Goal: Answer question/provide support

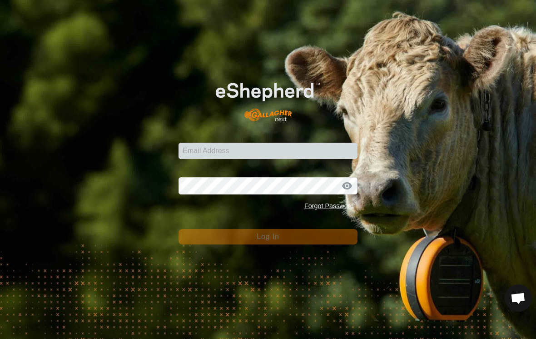
scroll to position [190, 0]
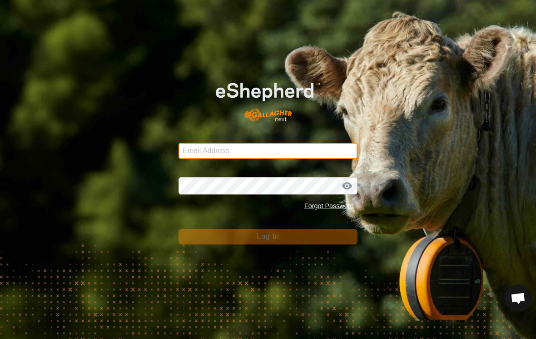
click at [205, 154] on input "Email Address" at bounding box center [268, 151] width 179 height 16
type input "[EMAIL_ADDRESS][DOMAIN_NAME]"
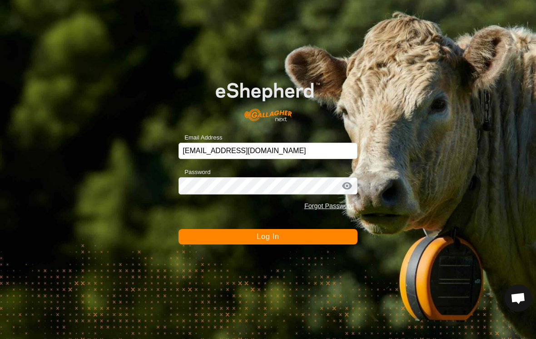
click at [268, 237] on button "Log In" at bounding box center [268, 236] width 179 height 15
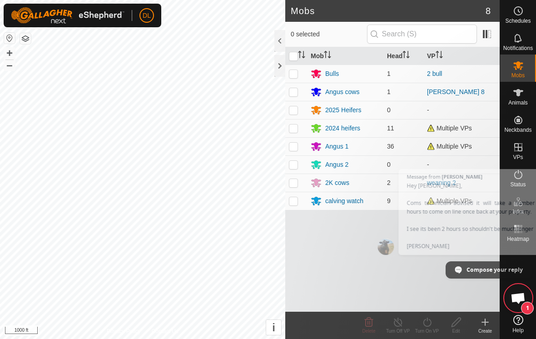
scroll to position [270, 0]
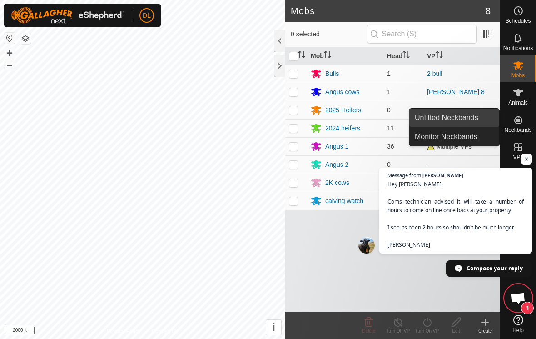
click at [478, 116] on link "Unfitted Neckbands" at bounding box center [455, 118] width 90 height 18
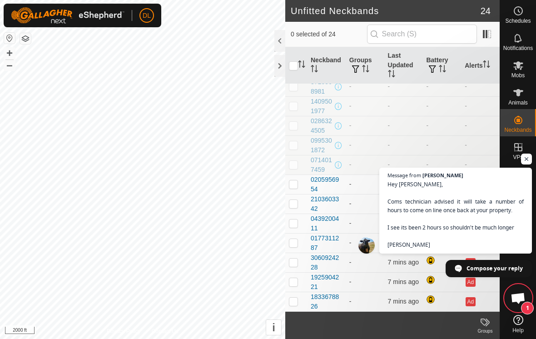
scroll to position [241, 0]
click at [526, 163] on span "Open chat" at bounding box center [526, 159] width 11 height 11
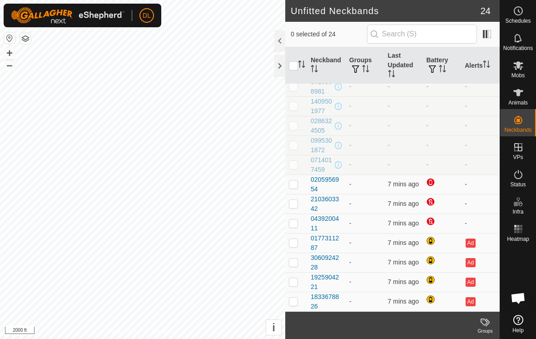
click at [514, 296] on span "Open chat" at bounding box center [518, 299] width 15 height 13
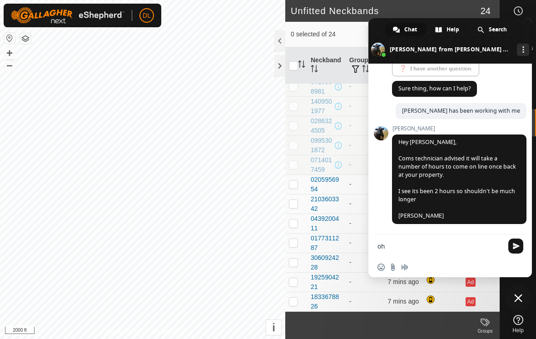
type textarea "o"
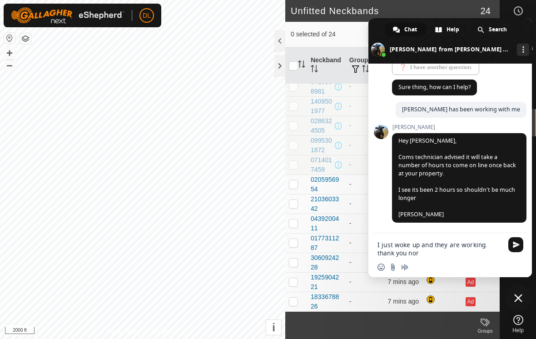
scroll to position [0, 0]
type textarea "I just woke up and they are working. thank you for all your help"
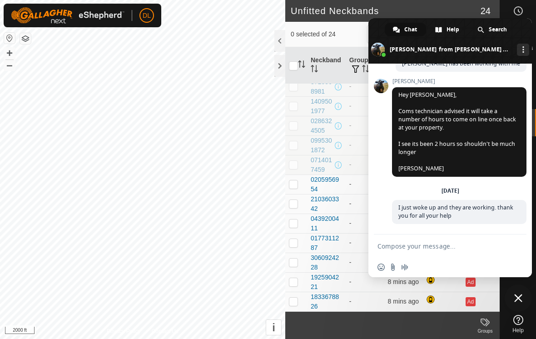
scroll to position [318, 0]
click at [380, 27] on span at bounding box center [451, 40] width 164 height 45
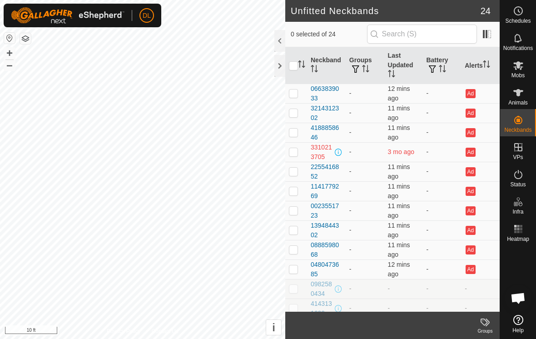
scroll to position [0, 0]
click at [295, 95] on p-checkbox at bounding box center [293, 93] width 9 height 7
checkbox input "true"
click at [296, 111] on p-checkbox at bounding box center [293, 112] width 9 height 7
checkbox input "true"
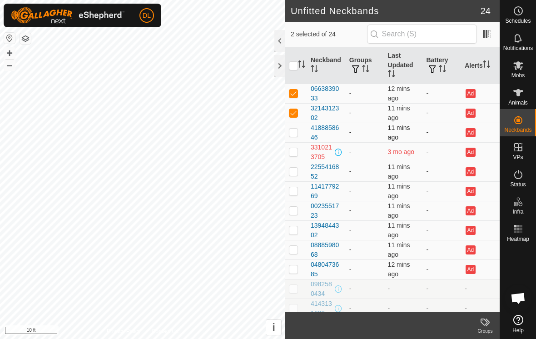
click at [295, 131] on p-checkbox at bounding box center [293, 132] width 9 height 7
checkbox input "true"
click at [296, 172] on p-checkbox at bounding box center [293, 171] width 9 height 7
click at [294, 174] on p-checkbox at bounding box center [293, 171] width 9 height 7
click at [295, 172] on p-checkbox at bounding box center [293, 171] width 9 height 7
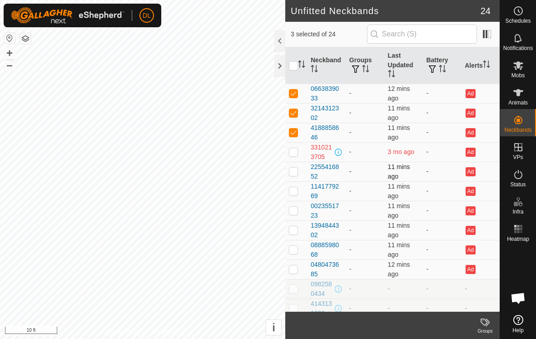
checkbox input "true"
click at [293, 193] on p-checkbox at bounding box center [293, 190] width 9 height 7
checkbox input "true"
click at [293, 214] on p-checkbox at bounding box center [293, 210] width 9 height 7
checkbox input "true"
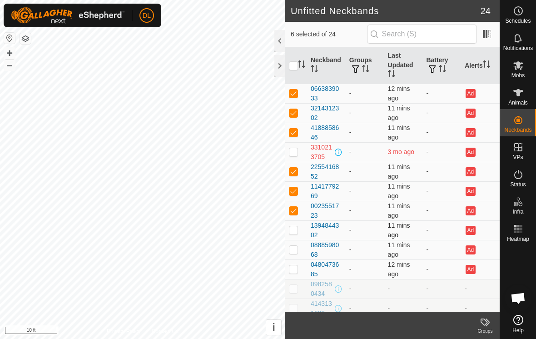
click at [295, 231] on p-checkbox at bounding box center [293, 229] width 9 height 7
checkbox input "true"
click at [295, 249] on p-checkbox at bounding box center [293, 249] width 9 height 7
checkbox input "true"
click at [295, 270] on p-checkbox at bounding box center [293, 268] width 9 height 7
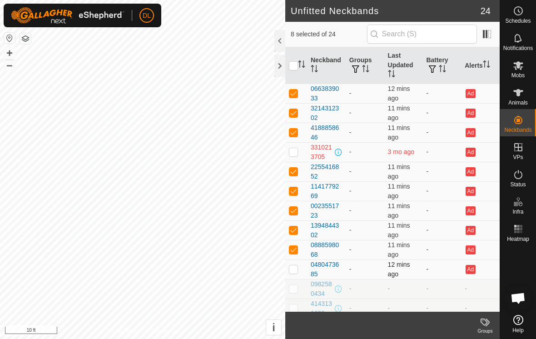
checkbox input "true"
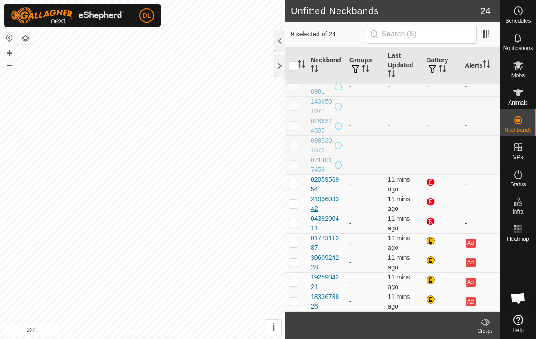
scroll to position [241, 0]
click at [323, 148] on div "Unfitted Neckbands 24 9 selected of 24 Neckband Groups Last Updated Battery Ale…" at bounding box center [250, 169] width 500 height 339
click at [295, 185] on p-checkbox at bounding box center [293, 183] width 9 height 7
checkbox input "true"
click at [294, 206] on p-checkbox at bounding box center [293, 203] width 9 height 7
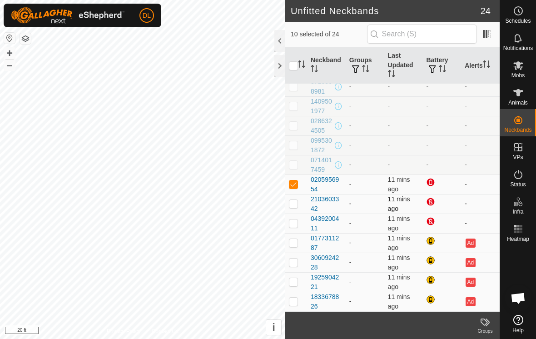
checkbox input "true"
click at [294, 229] on td at bounding box center [296, 224] width 22 height 20
checkbox input "true"
click at [293, 246] on p-checkbox at bounding box center [293, 242] width 9 height 7
checkbox input "true"
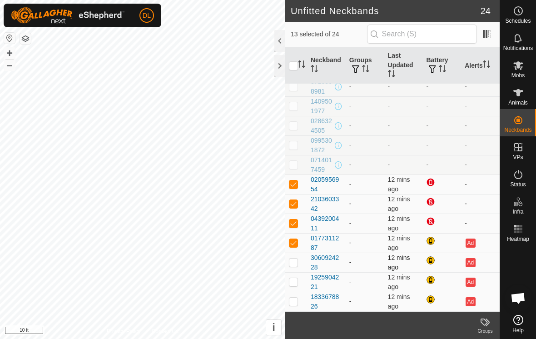
click at [295, 265] on p-checkbox at bounding box center [293, 262] width 9 height 7
checkbox input "true"
click at [295, 284] on p-checkbox at bounding box center [293, 281] width 9 height 7
checkbox input "true"
click at [295, 304] on p-checkbox at bounding box center [293, 301] width 9 height 7
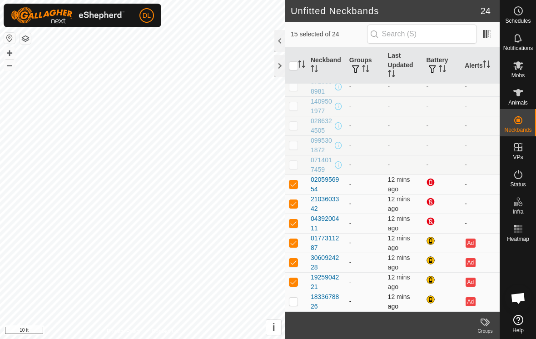
checkbox input "true"
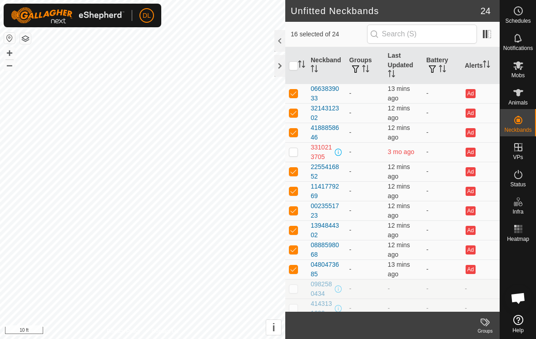
scroll to position [0, 0]
